Goal: Information Seeking & Learning: Compare options

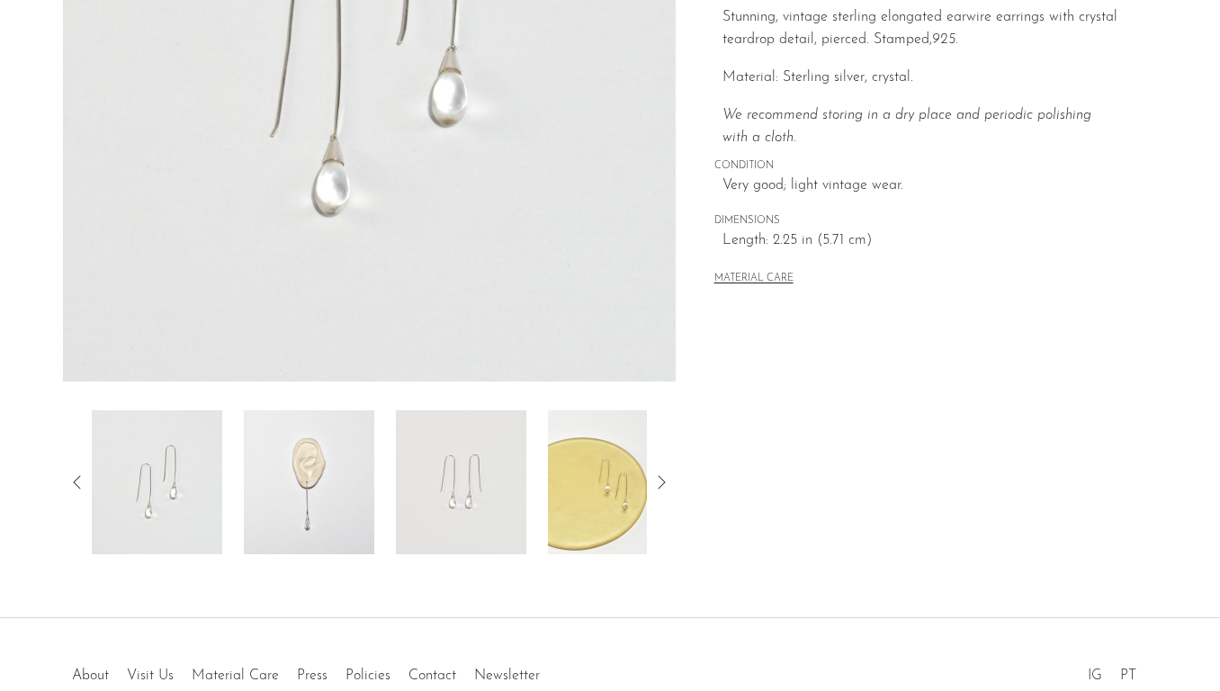
scroll to position [480, 0]
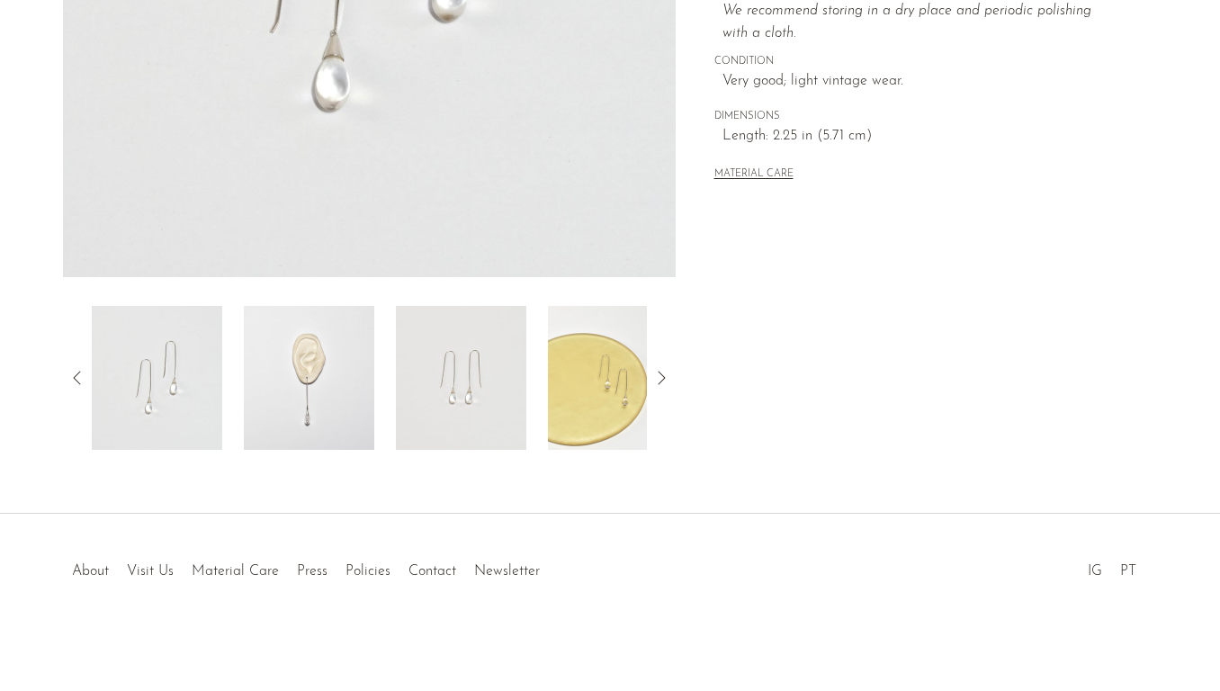
click at [660, 380] on icon at bounding box center [661, 378] width 22 height 22
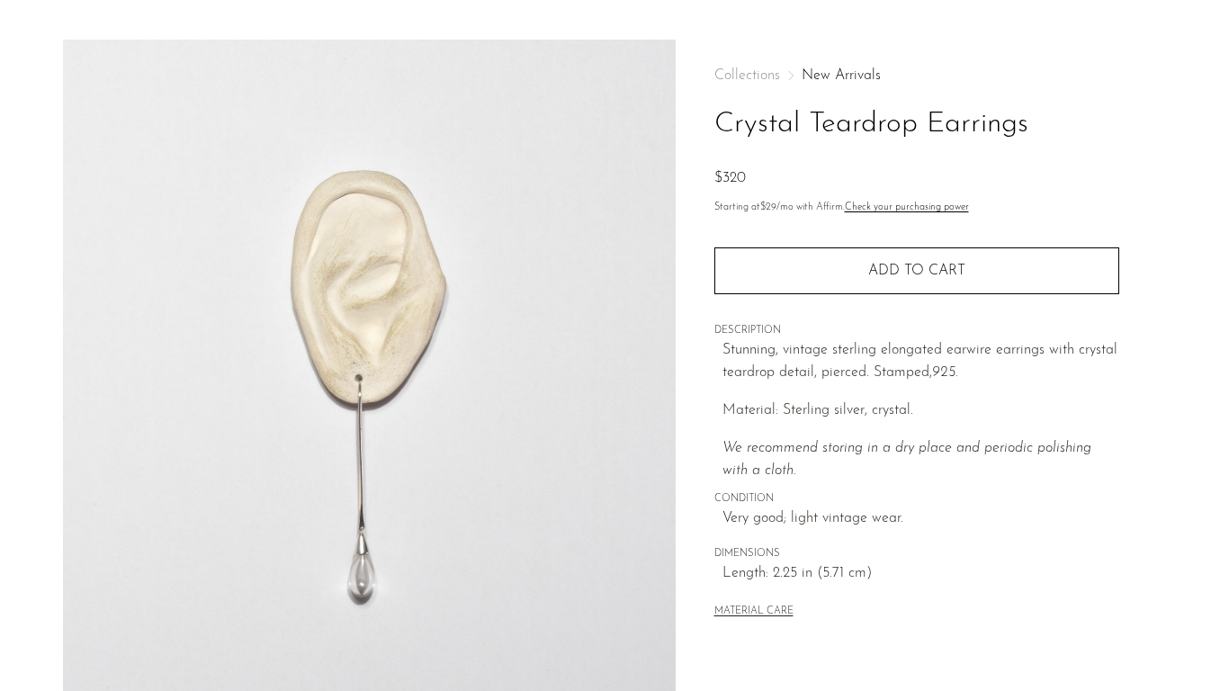
scroll to position [37, 0]
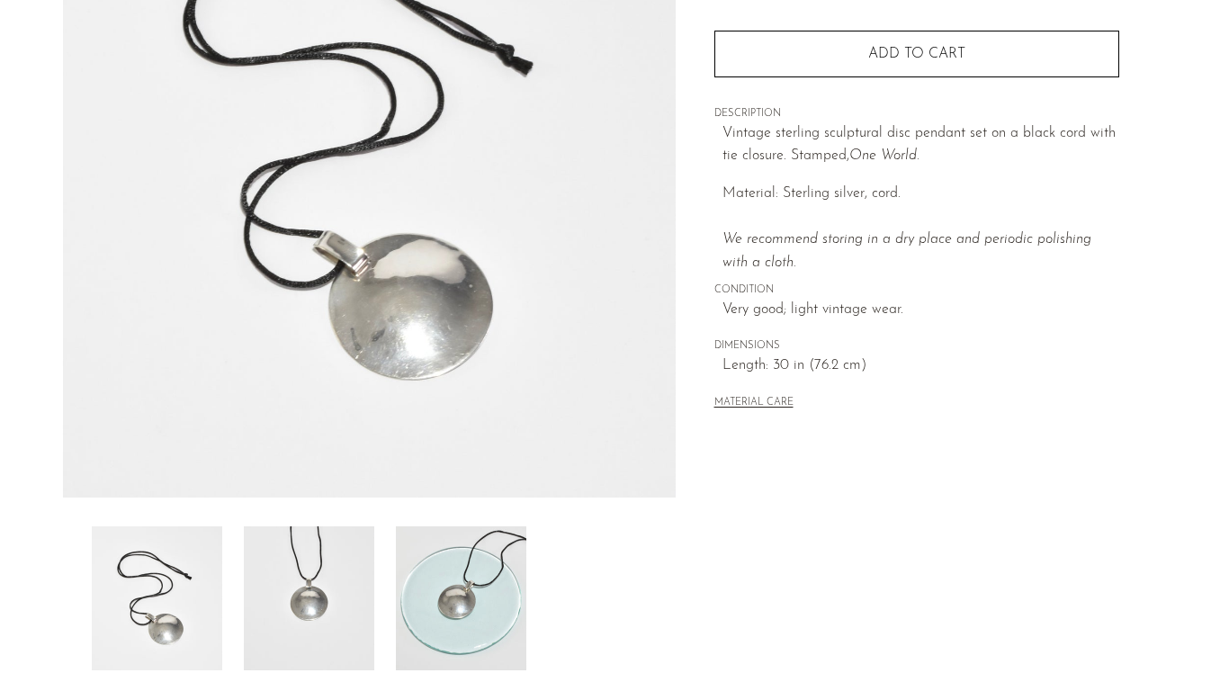
scroll to position [263, 0]
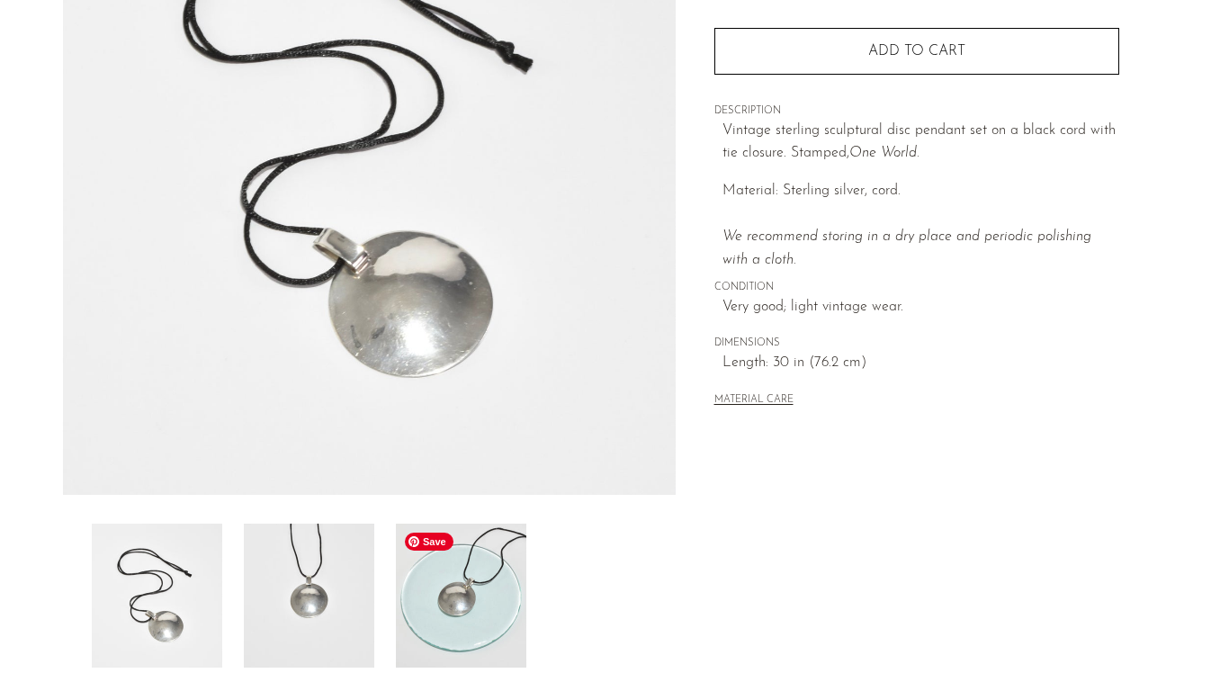
click at [466, 620] on img at bounding box center [461, 596] width 130 height 144
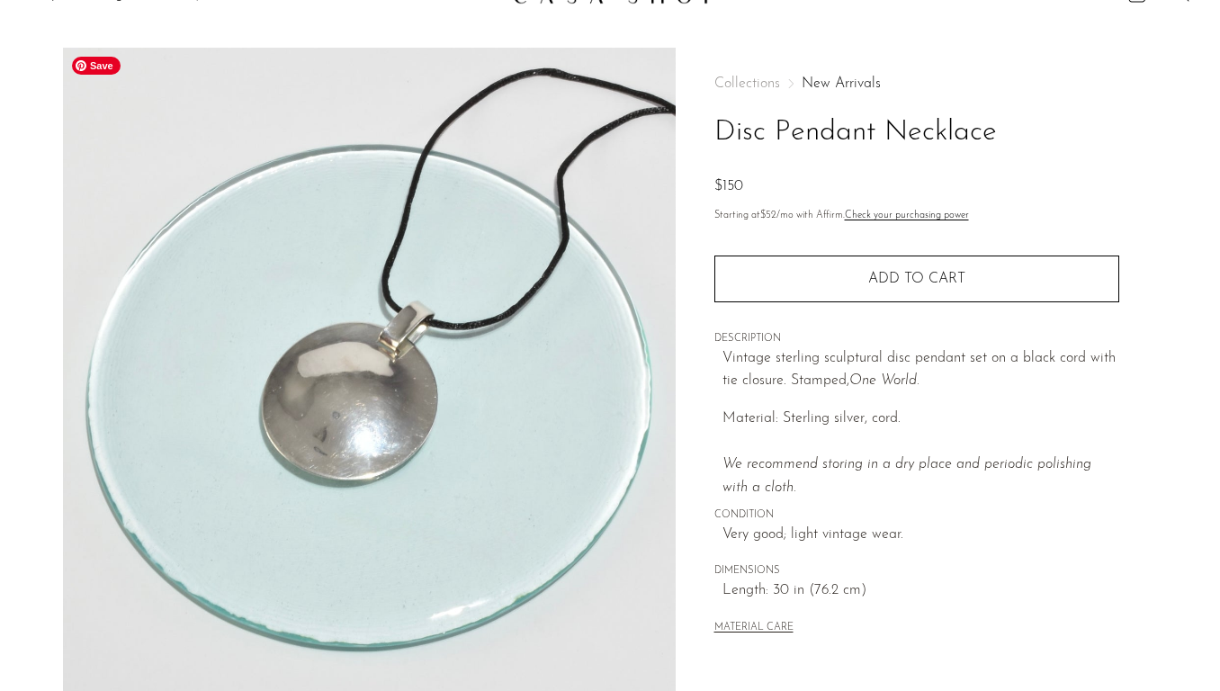
scroll to position [36, 0]
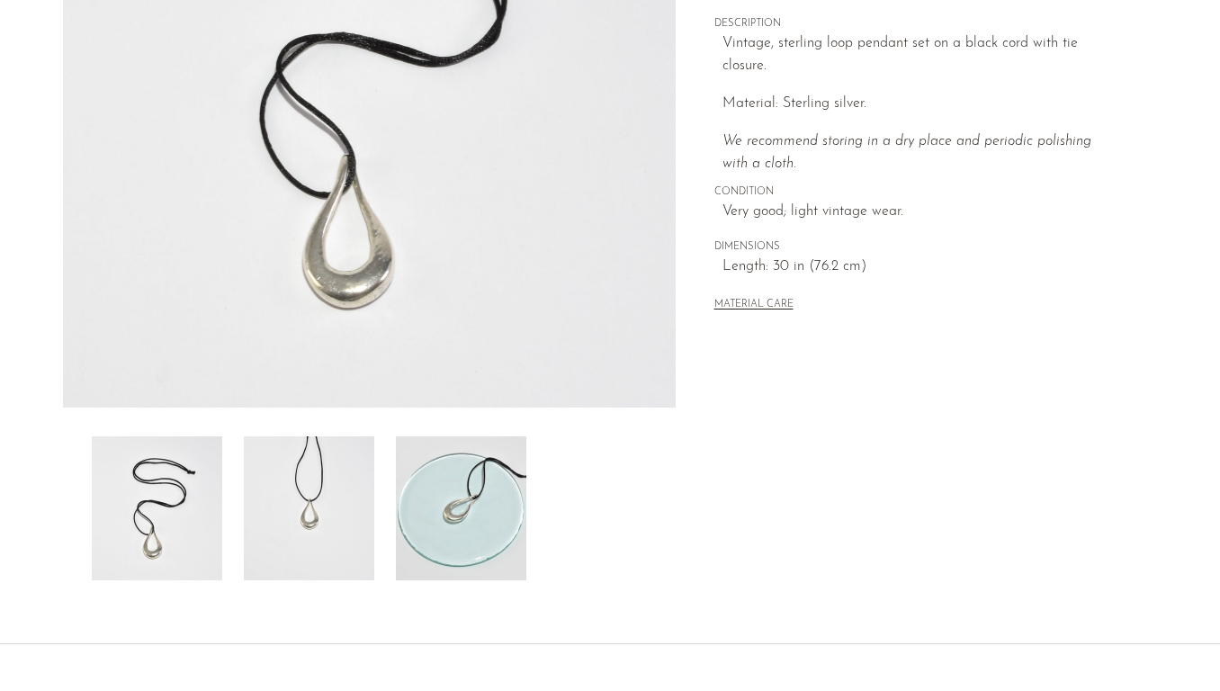
scroll to position [351, 0]
